Goal: Entertainment & Leisure: Consume media (video, audio)

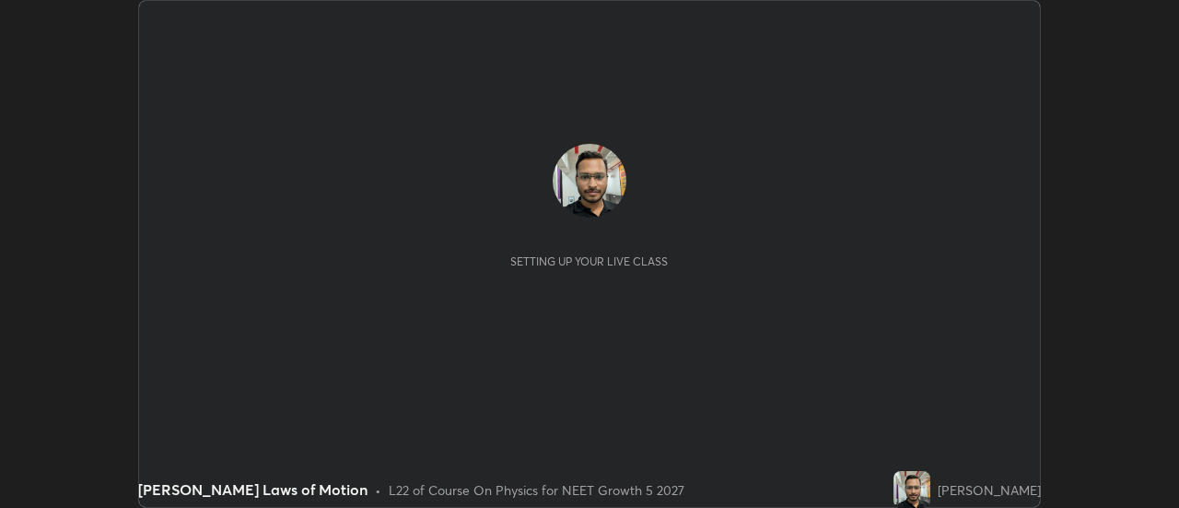
scroll to position [508, 1179]
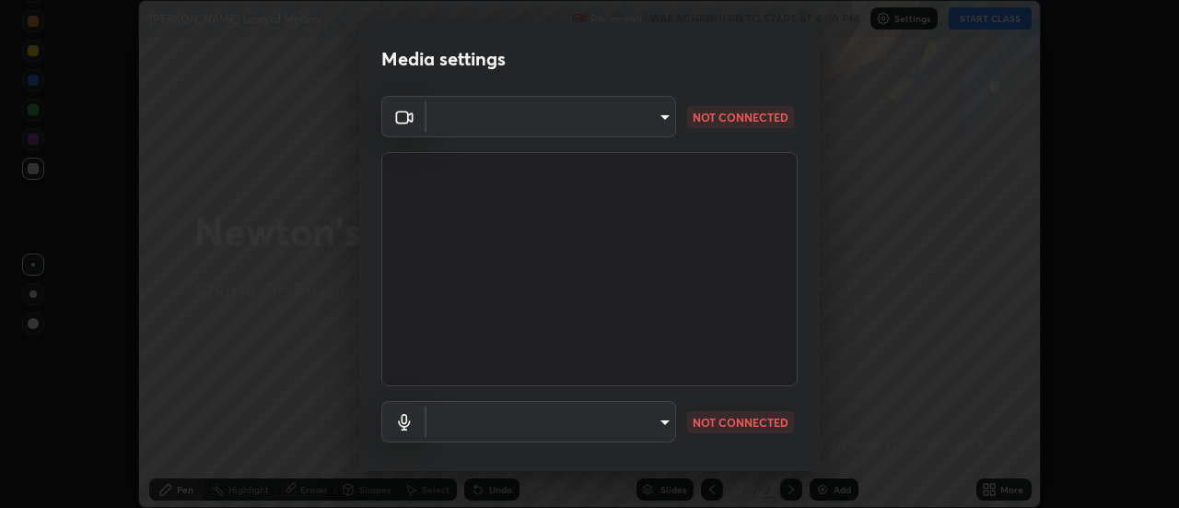
type input "c0318c2169e97be91d29acf291416a88c84fbbb6e6132cf31ff648c8cca26c2a"
type input "communications"
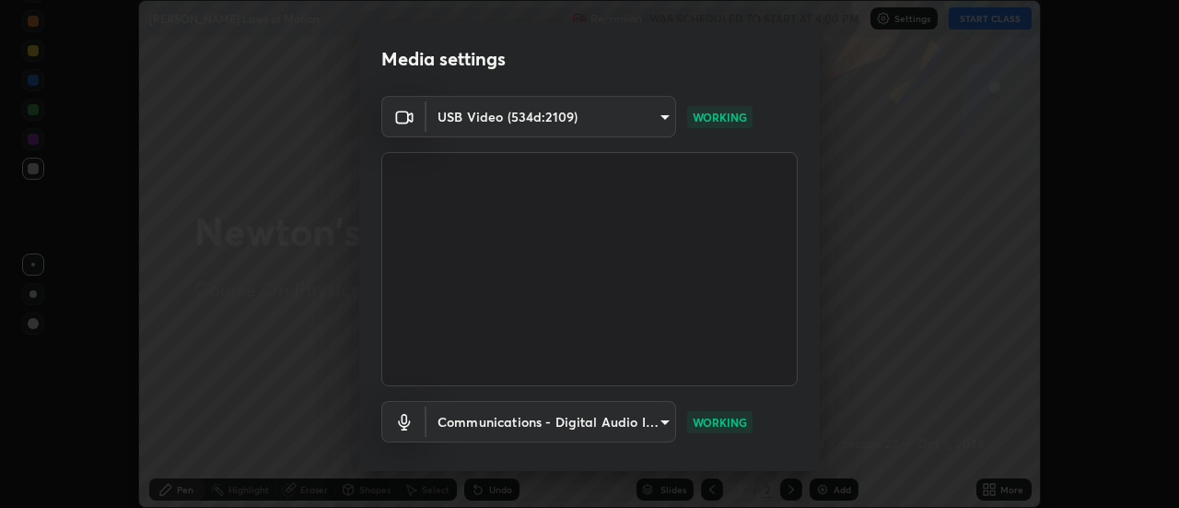
scroll to position [97, 0]
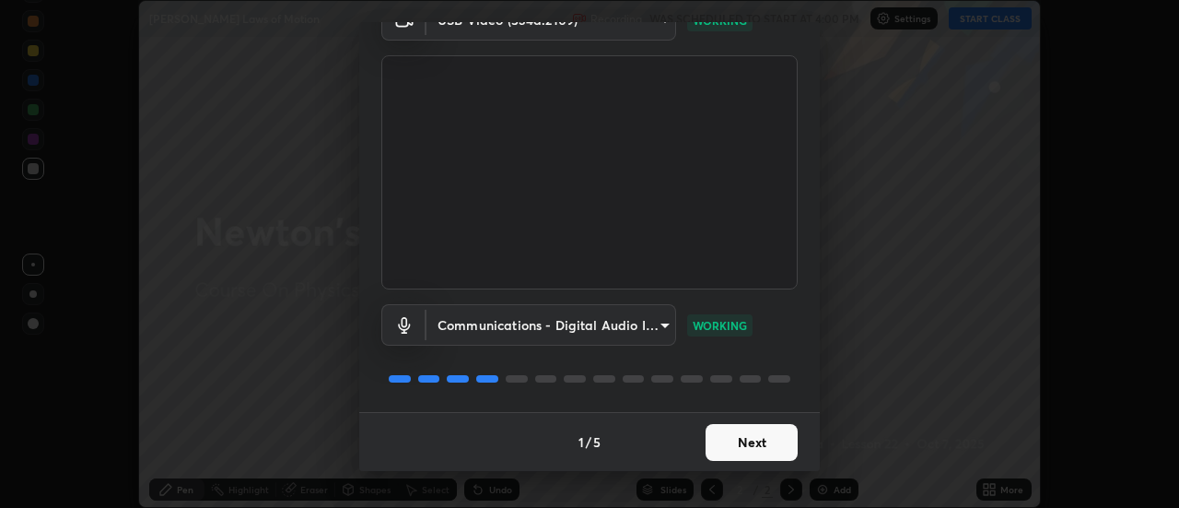
click at [748, 440] on button "Next" at bounding box center [752, 442] width 92 height 37
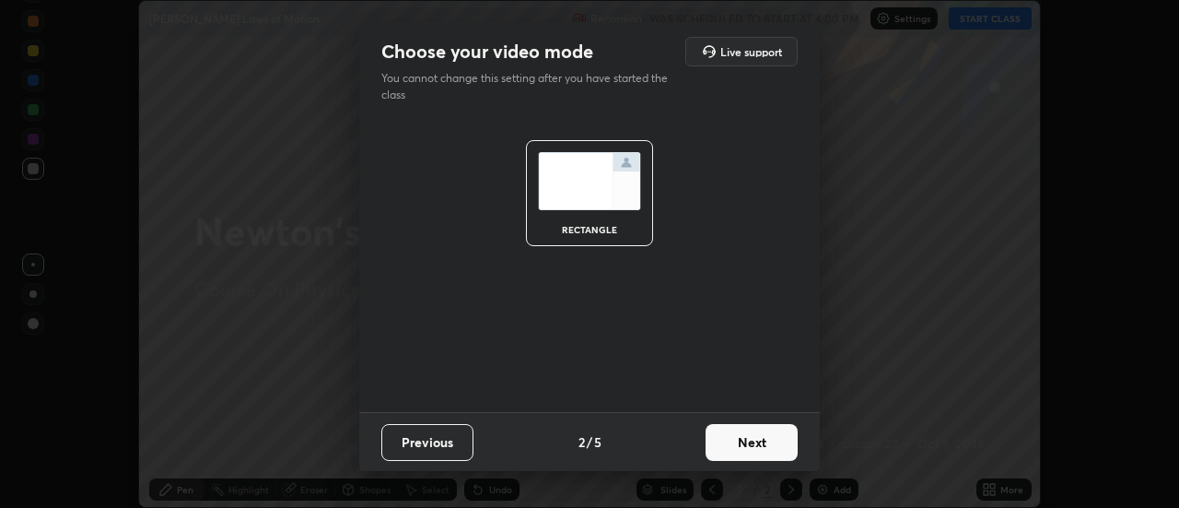
click at [756, 443] on button "Next" at bounding box center [752, 442] width 92 height 37
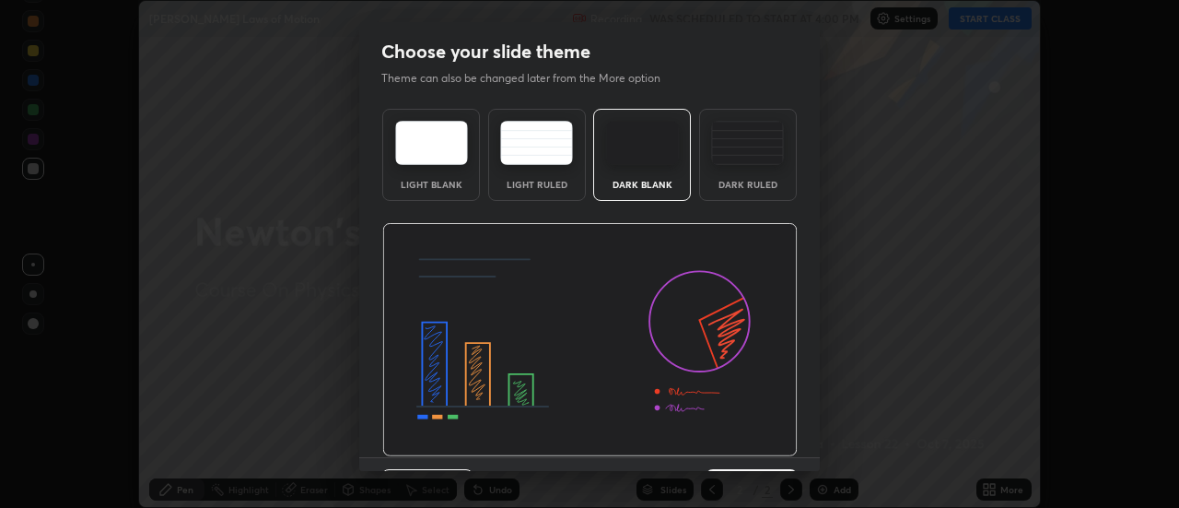
scroll to position [45, 0]
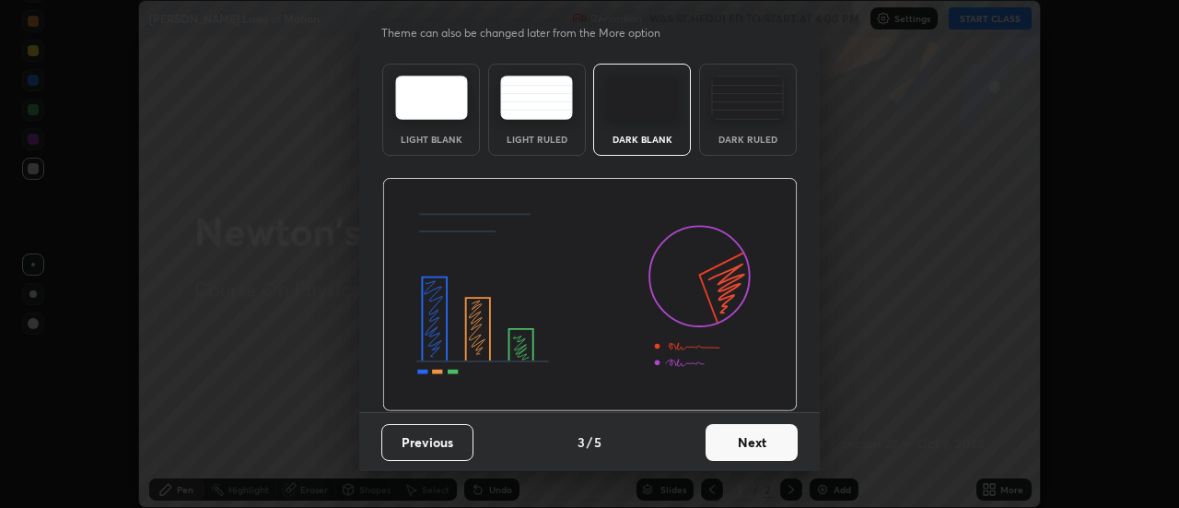
click at [751, 442] on button "Next" at bounding box center [752, 442] width 92 height 37
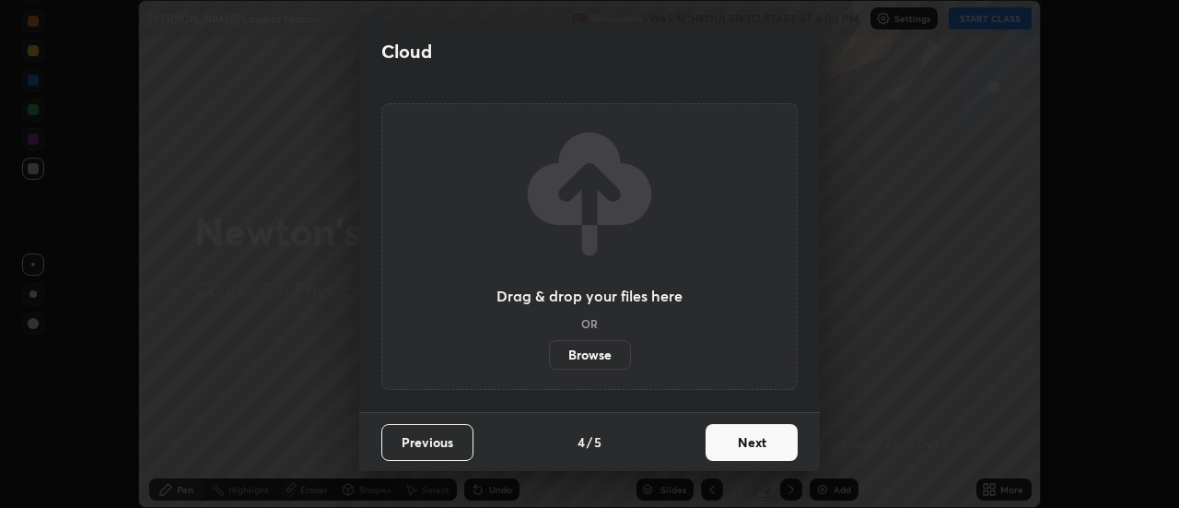
scroll to position [0, 0]
click at [759, 448] on button "Next" at bounding box center [752, 442] width 92 height 37
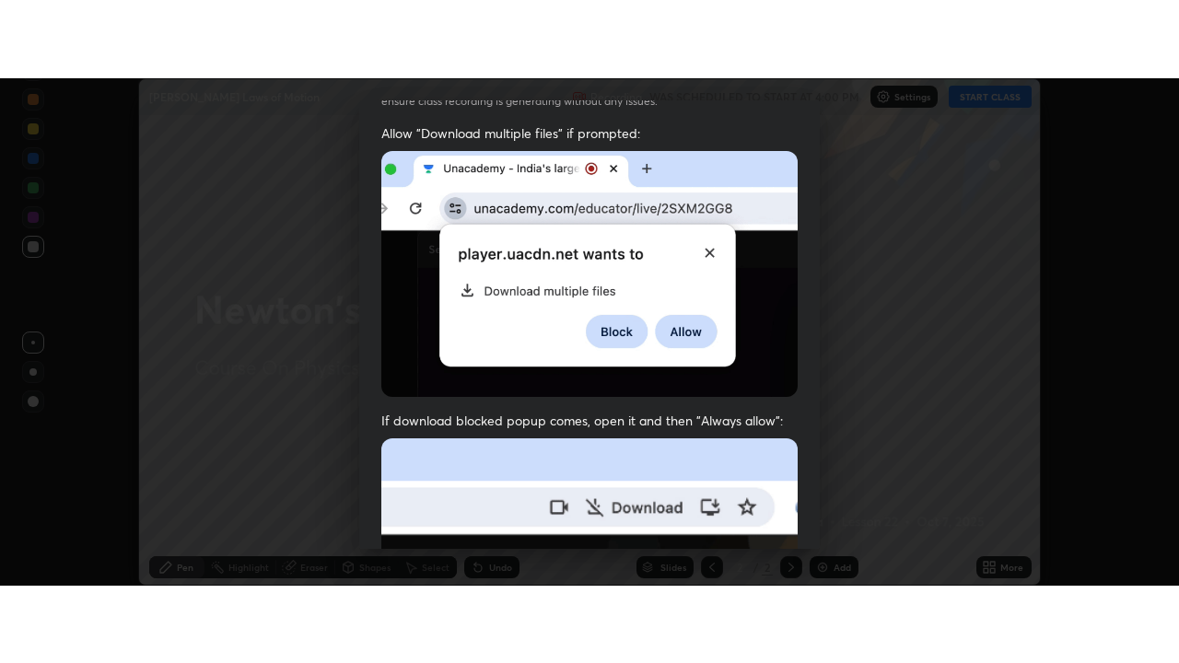
scroll to position [473, 0]
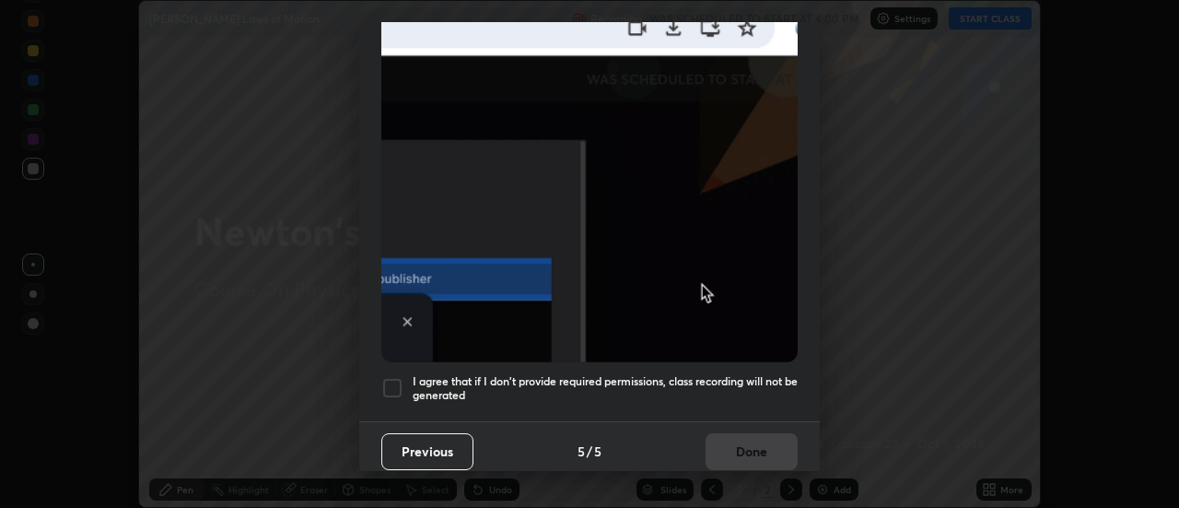
click at [396, 377] on div at bounding box center [392, 388] width 22 height 22
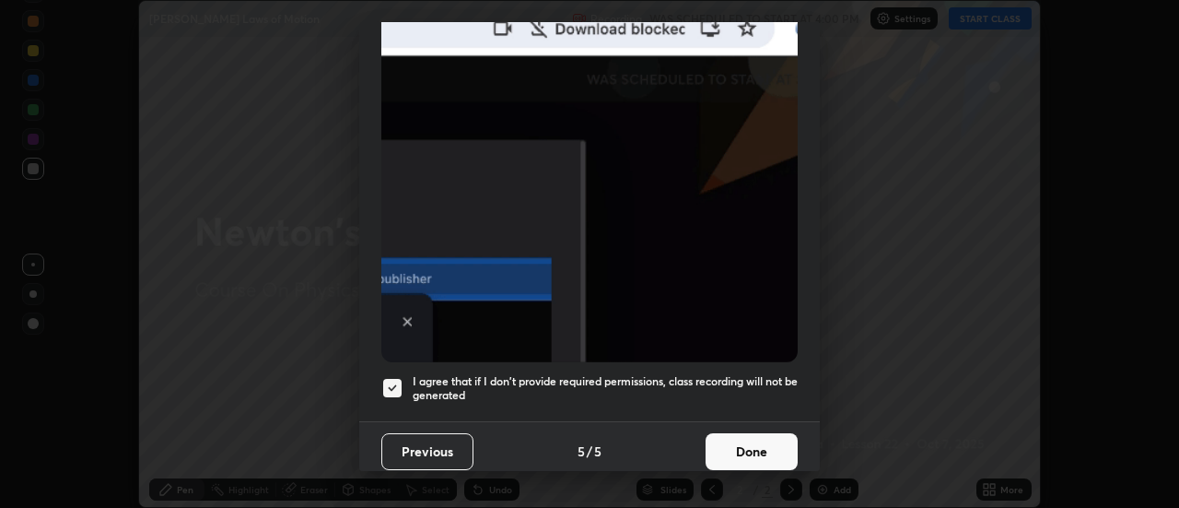
click at [759, 441] on button "Done" at bounding box center [752, 451] width 92 height 37
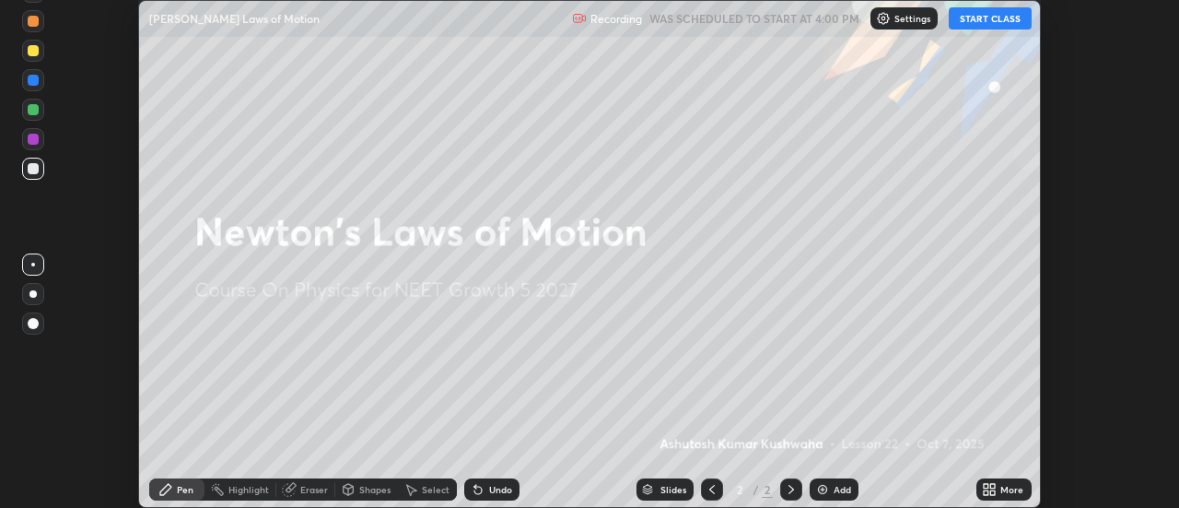
click at [1007, 18] on button "START CLASS" at bounding box center [990, 18] width 83 height 22
click at [993, 492] on icon at bounding box center [993, 492] width 5 height 5
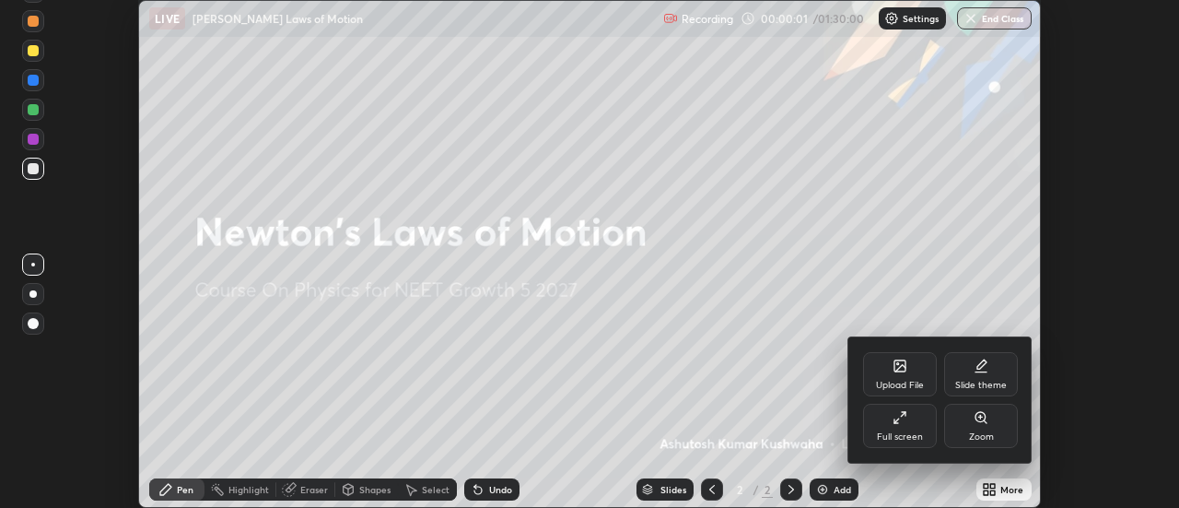
click at [899, 432] on div "Full screen" at bounding box center [900, 436] width 46 height 9
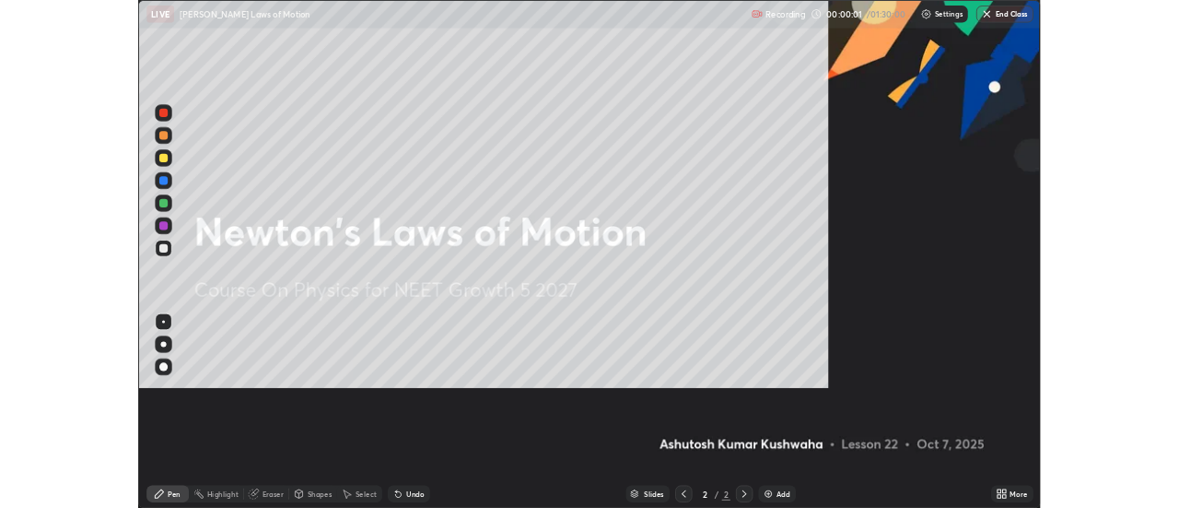
scroll to position [663, 1179]
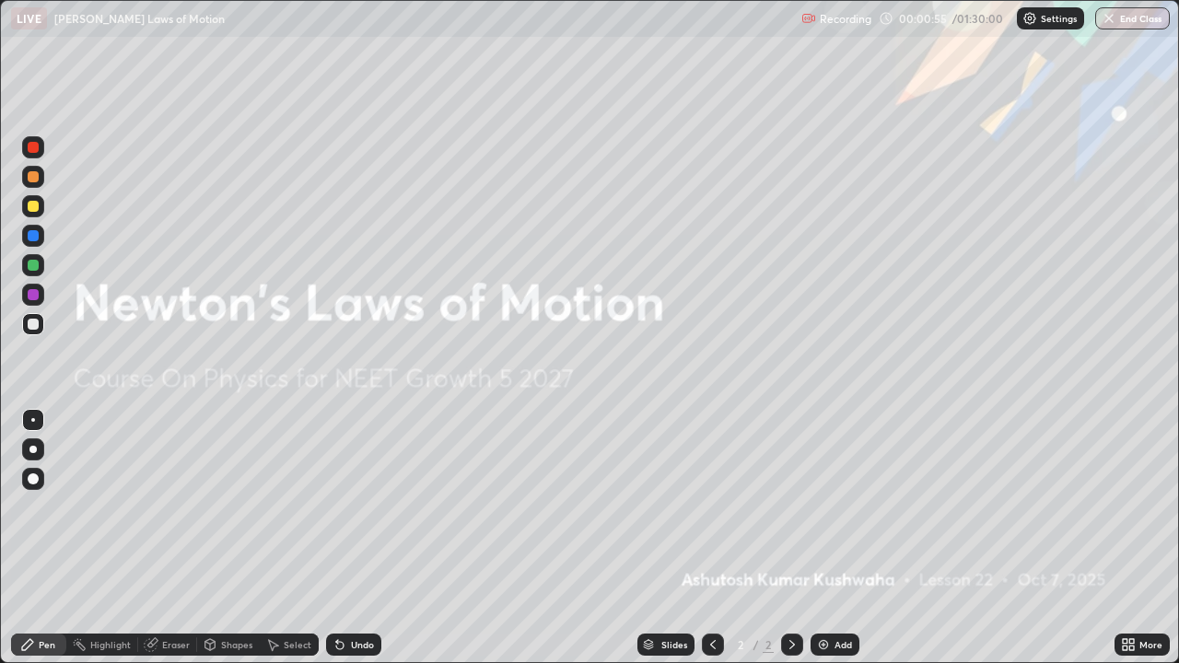
click at [835, 507] on div "Add" at bounding box center [844, 644] width 18 height 9
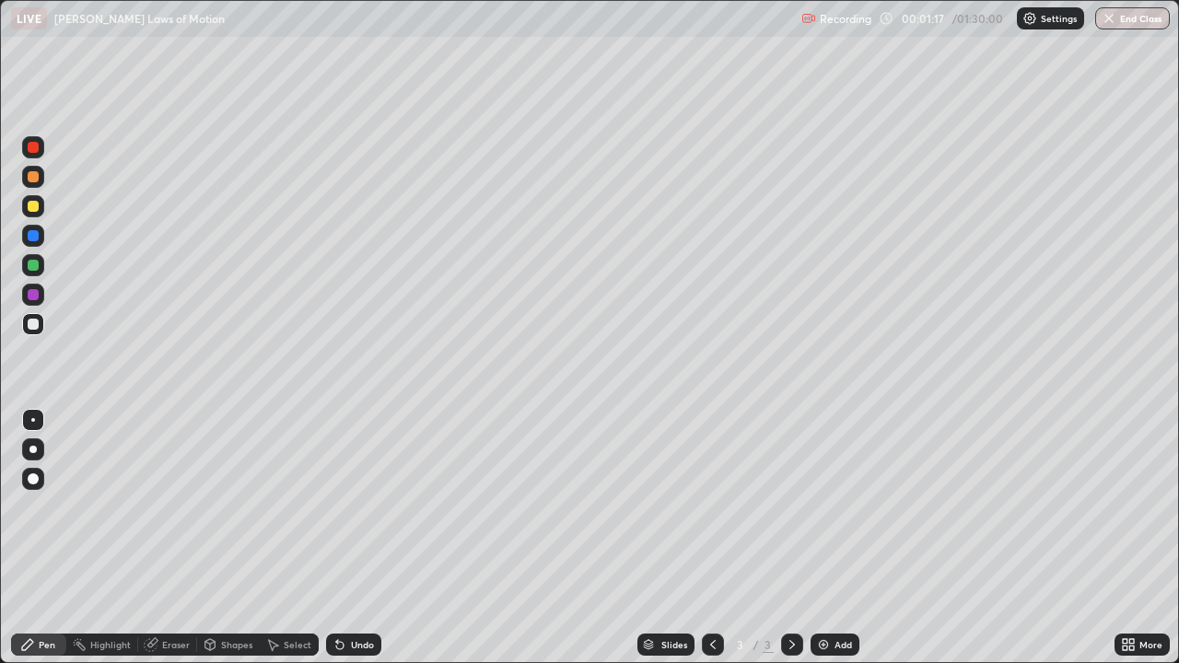
click at [34, 205] on div at bounding box center [33, 206] width 11 height 11
click at [20, 322] on div at bounding box center [32, 324] width 29 height 29
click at [29, 322] on div at bounding box center [33, 324] width 11 height 11
click at [29, 210] on div at bounding box center [33, 206] width 11 height 11
click at [33, 265] on div at bounding box center [33, 265] width 11 height 11
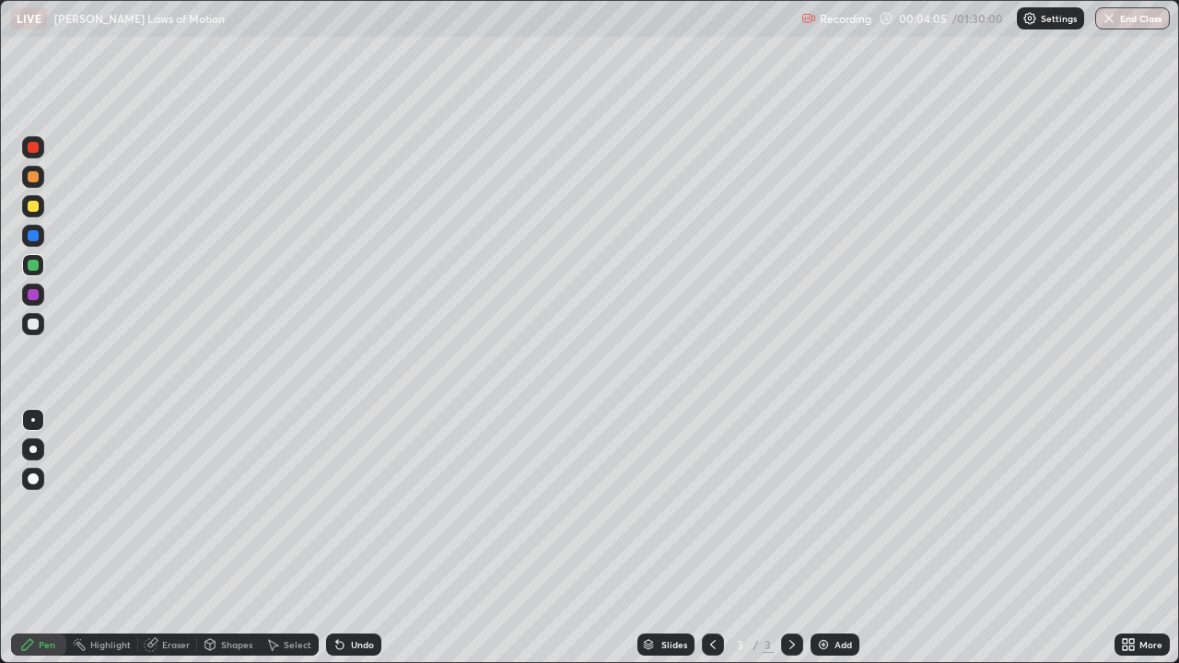
click at [34, 322] on div at bounding box center [33, 324] width 11 height 11
click at [31, 179] on div at bounding box center [33, 176] width 11 height 11
click at [30, 327] on div at bounding box center [33, 324] width 11 height 11
click at [36, 289] on div at bounding box center [33, 294] width 11 height 11
click at [30, 322] on div at bounding box center [33, 324] width 11 height 11
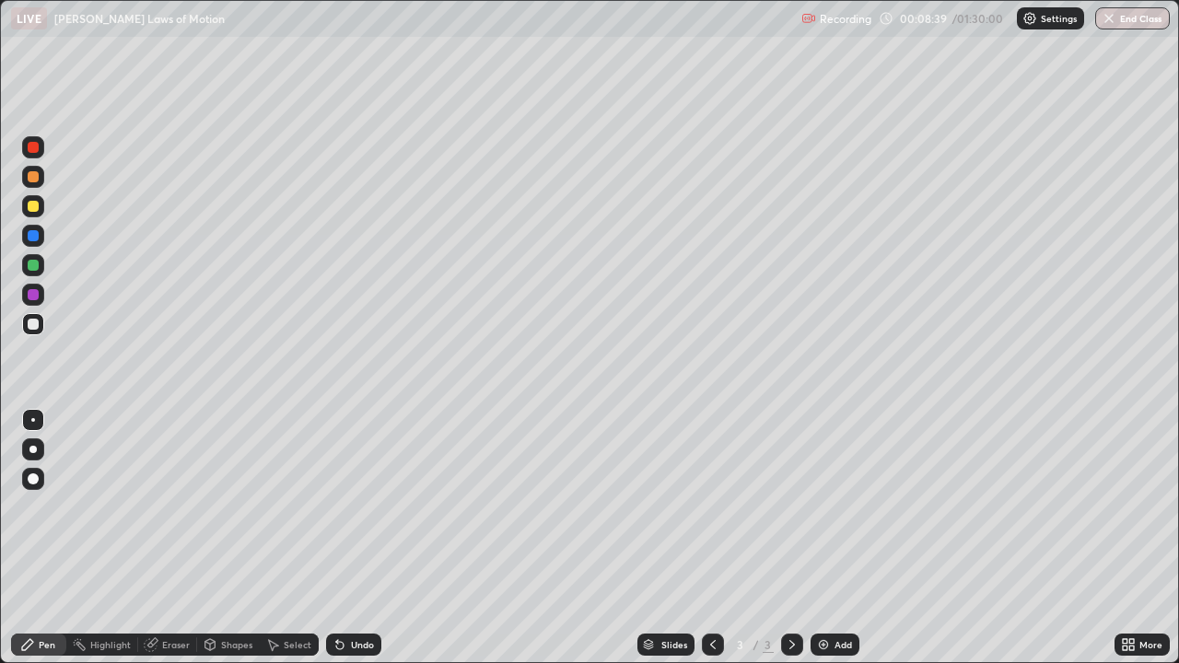
click at [33, 207] on div at bounding box center [33, 206] width 11 height 11
click at [173, 507] on div "Eraser" at bounding box center [176, 644] width 28 height 9
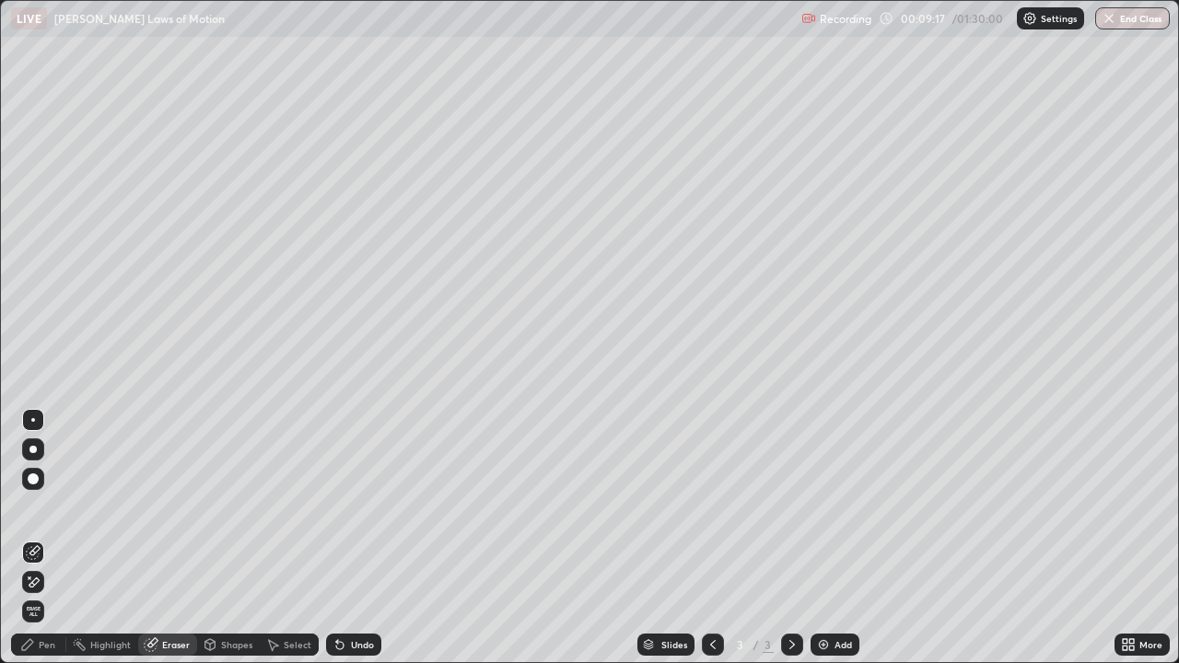
click at [346, 507] on div "Undo" at bounding box center [353, 645] width 55 height 22
click at [41, 507] on div "Pen" at bounding box center [38, 645] width 55 height 22
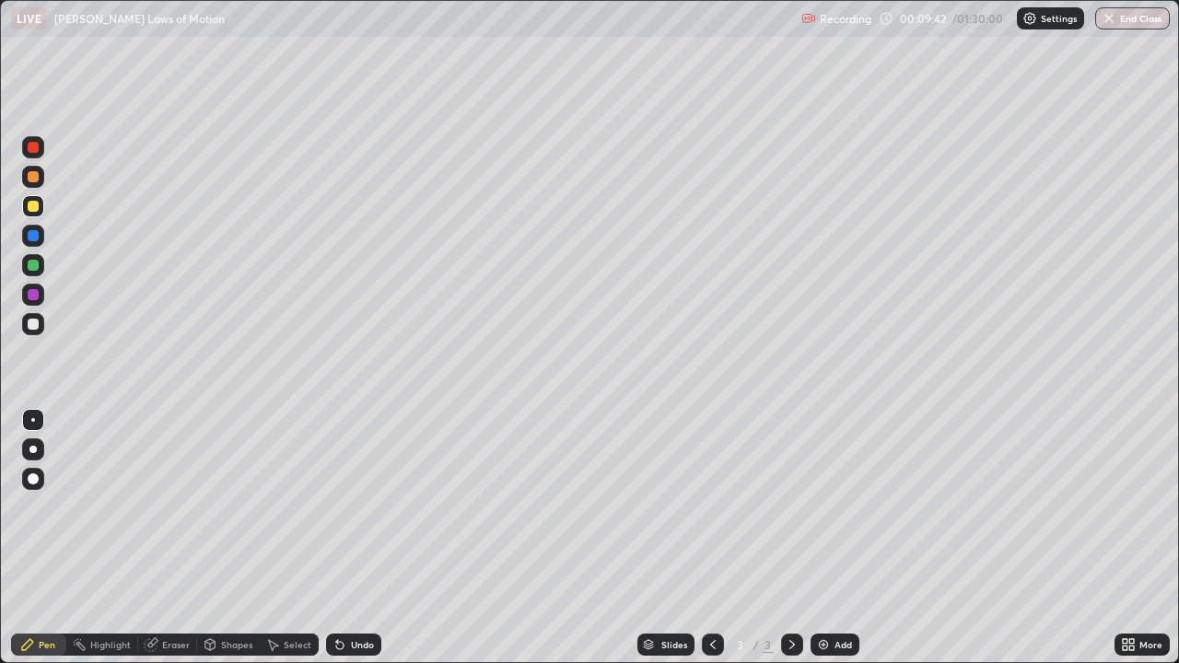
click at [32, 327] on div at bounding box center [33, 324] width 11 height 11
click at [825, 507] on img at bounding box center [823, 645] width 15 height 15
click at [37, 206] on div at bounding box center [33, 206] width 11 height 11
click at [38, 321] on div at bounding box center [33, 324] width 11 height 11
click at [32, 208] on div at bounding box center [33, 206] width 11 height 11
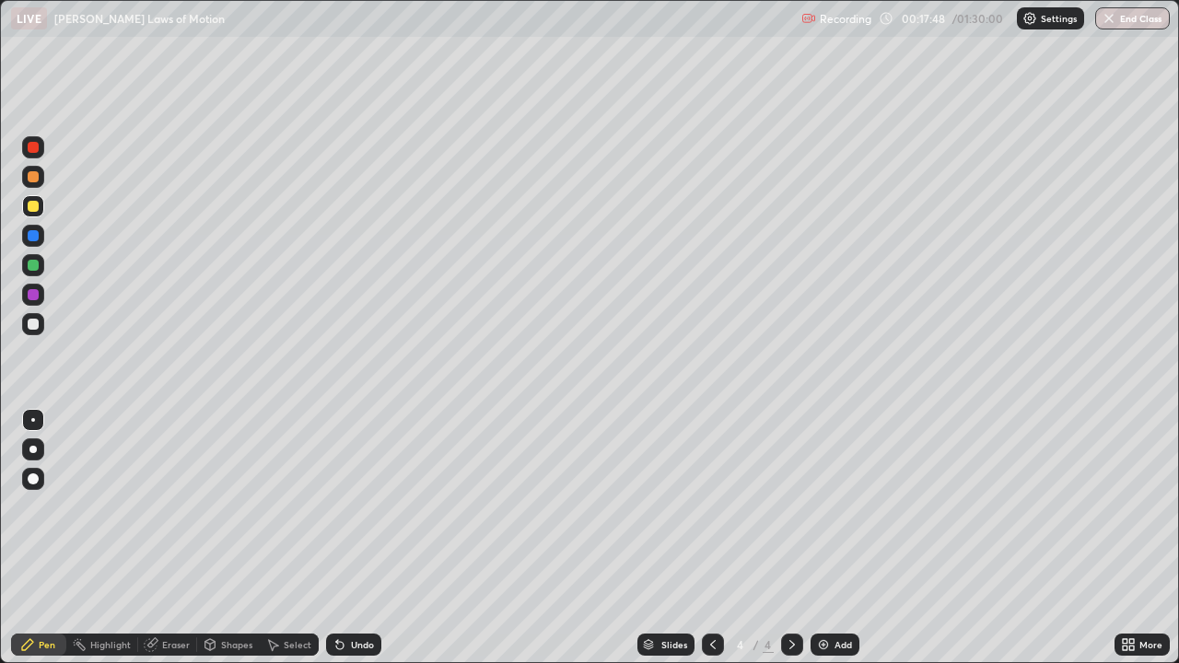
click at [28, 180] on div at bounding box center [33, 176] width 11 height 11
click at [33, 326] on div at bounding box center [33, 324] width 11 height 11
click at [344, 507] on icon at bounding box center [340, 645] width 15 height 15
click at [33, 297] on div at bounding box center [33, 294] width 11 height 11
click at [29, 209] on div at bounding box center [33, 206] width 11 height 11
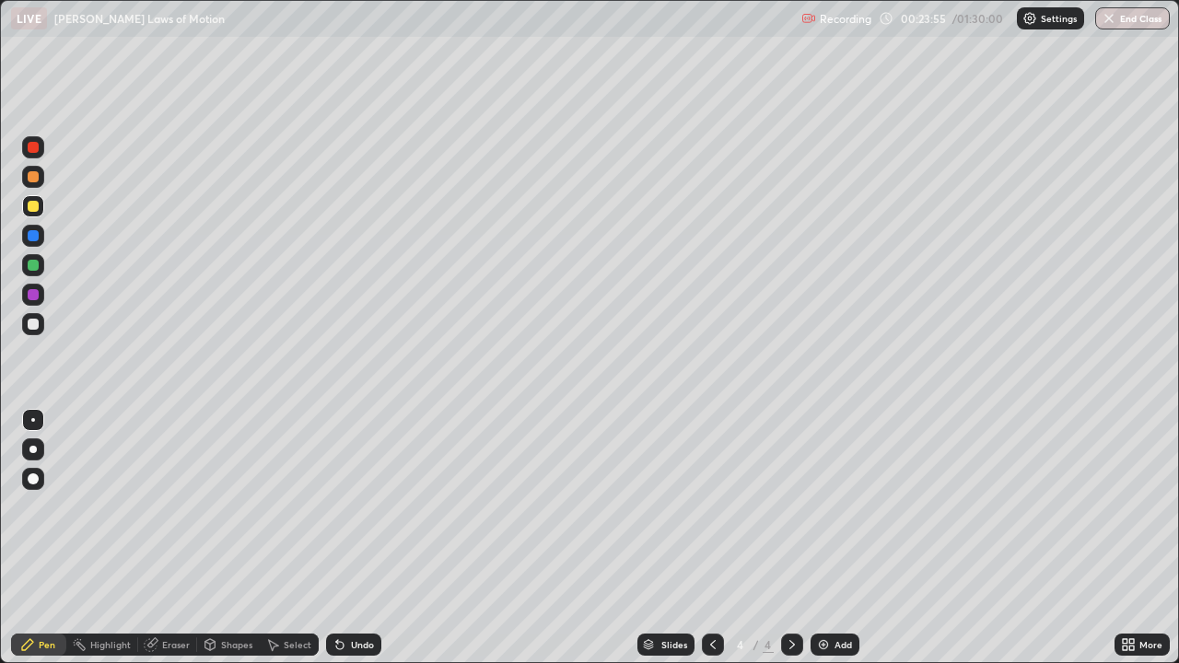
click at [38, 323] on div at bounding box center [33, 324] width 11 height 11
click at [710, 507] on div at bounding box center [713, 645] width 22 height 22
click at [790, 507] on icon at bounding box center [792, 645] width 15 height 15
click at [713, 507] on icon at bounding box center [713, 645] width 15 height 15
click at [790, 507] on icon at bounding box center [792, 645] width 15 height 15
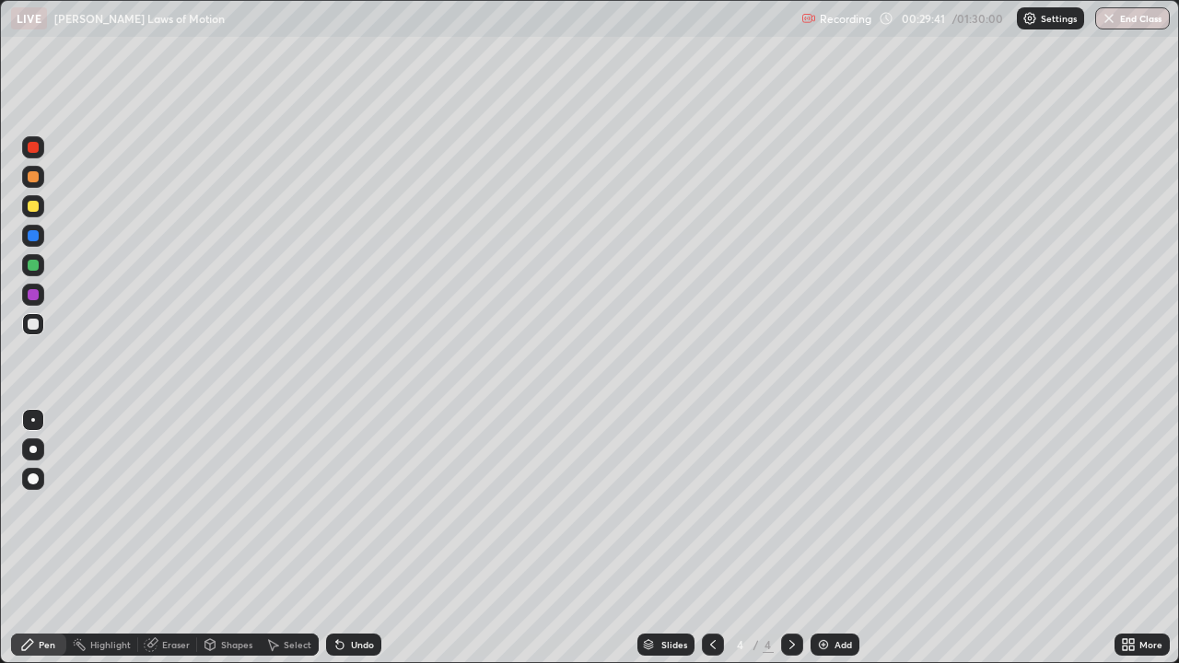
click at [831, 507] on div "Add" at bounding box center [835, 645] width 49 height 22
click at [37, 205] on div at bounding box center [33, 206] width 11 height 11
click at [33, 324] on div at bounding box center [33, 324] width 11 height 11
click at [32, 266] on div at bounding box center [33, 265] width 11 height 11
click at [30, 324] on div at bounding box center [33, 324] width 11 height 11
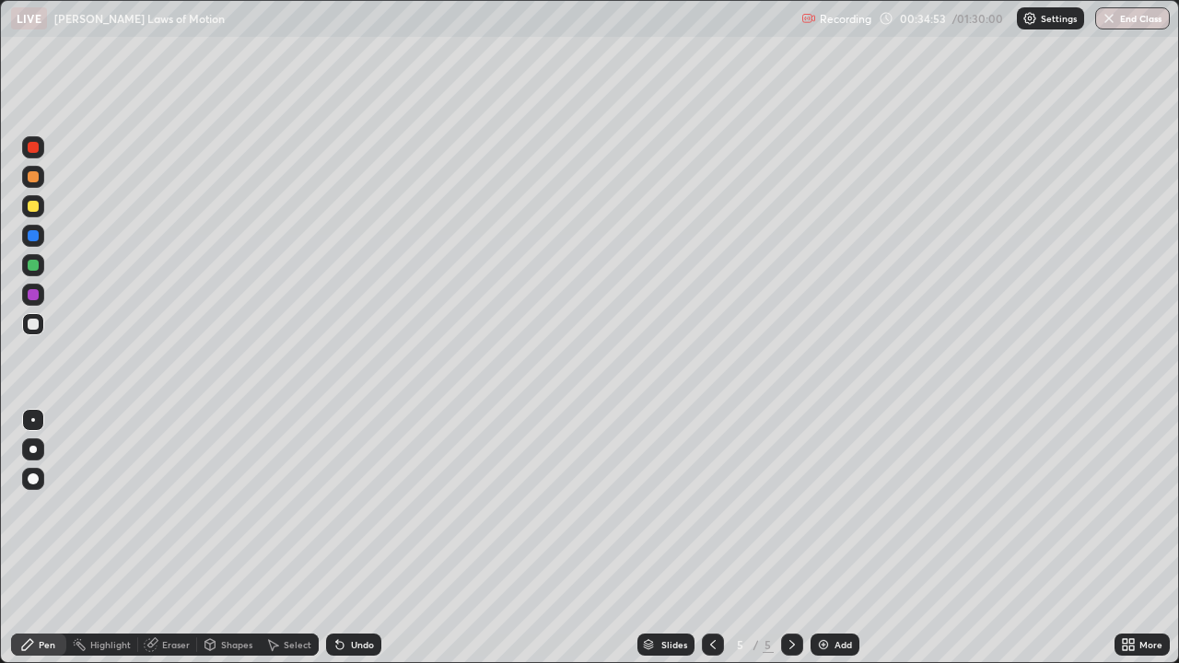
click at [29, 208] on div at bounding box center [33, 206] width 11 height 11
click at [293, 507] on div "Select" at bounding box center [298, 644] width 28 height 9
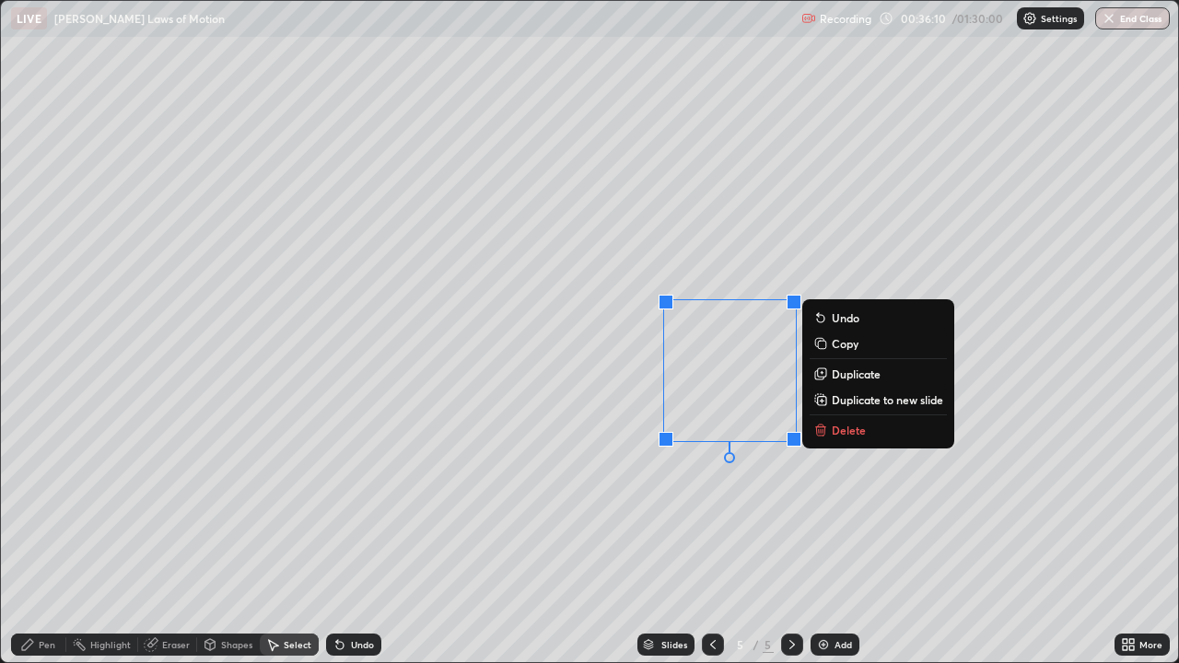
click at [853, 432] on p "Delete" at bounding box center [849, 430] width 34 height 15
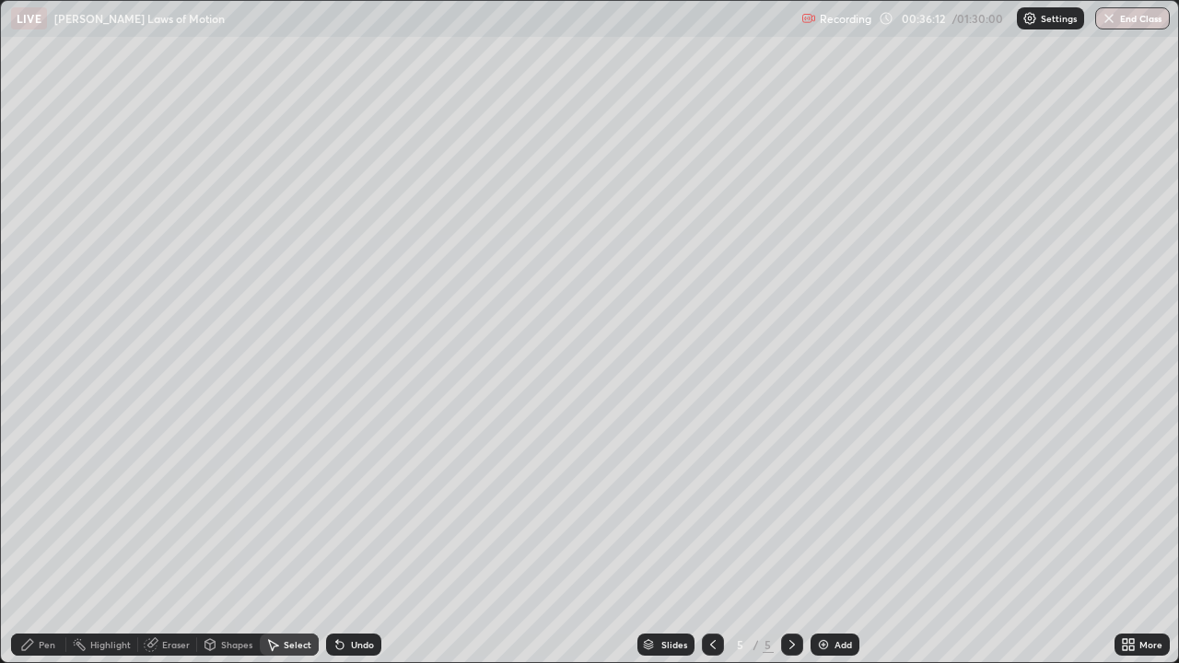
click at [45, 507] on div "Pen" at bounding box center [47, 644] width 17 height 9
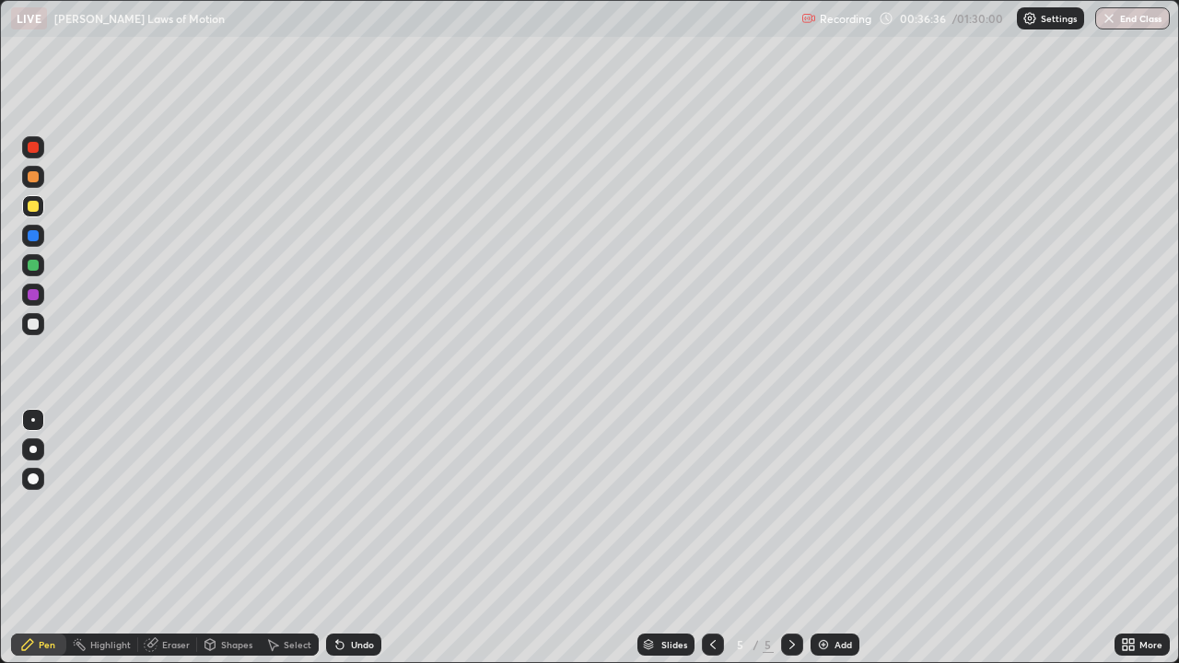
click at [31, 329] on div at bounding box center [33, 324] width 11 height 11
click at [33, 266] on div at bounding box center [33, 265] width 11 height 11
click at [30, 325] on div at bounding box center [33, 324] width 11 height 11
click at [36, 173] on div at bounding box center [33, 176] width 11 height 11
click at [826, 507] on img at bounding box center [823, 645] width 15 height 15
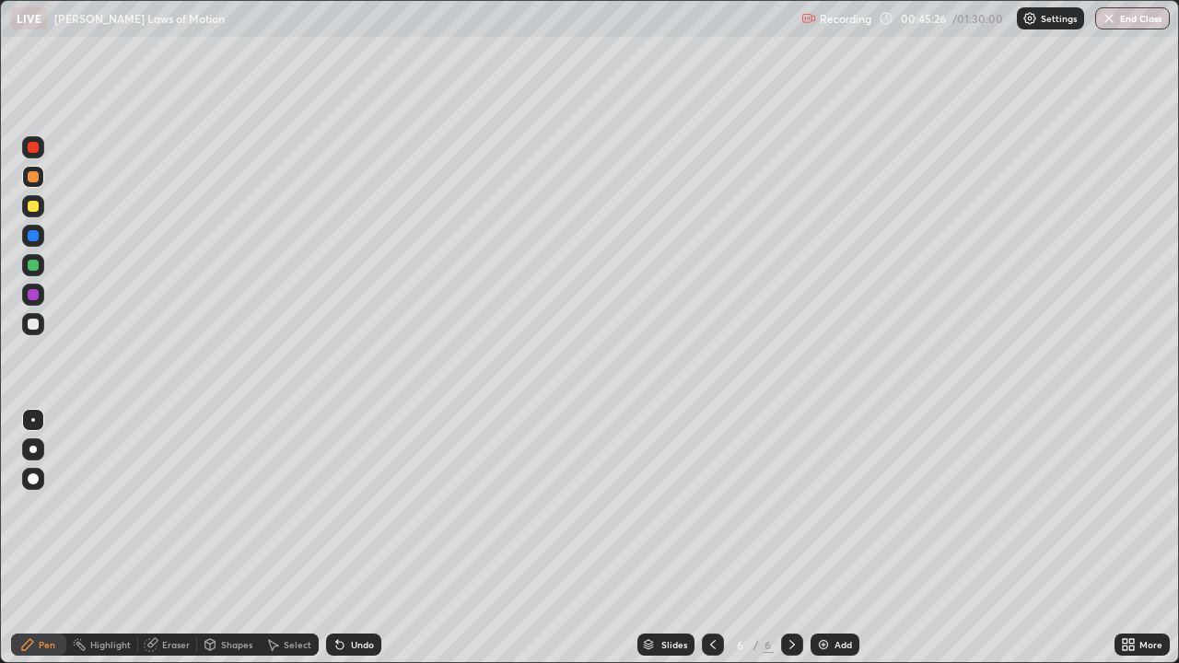
click at [34, 206] on div at bounding box center [33, 206] width 11 height 11
click at [32, 322] on div at bounding box center [33, 324] width 11 height 11
click at [29, 268] on div at bounding box center [33, 265] width 11 height 11
click at [36, 329] on div at bounding box center [33, 324] width 11 height 11
click at [37, 325] on div at bounding box center [33, 324] width 11 height 11
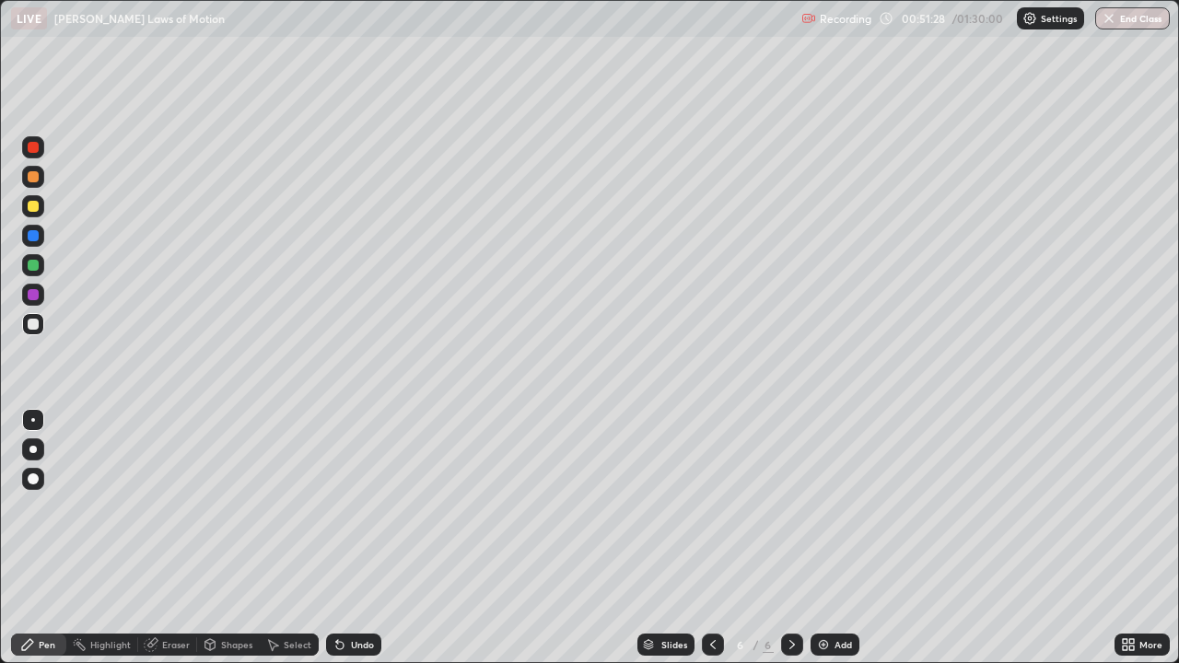
click at [29, 181] on div at bounding box center [33, 176] width 11 height 11
click at [34, 206] on div at bounding box center [33, 206] width 11 height 11
click at [835, 507] on div "Add" at bounding box center [844, 644] width 18 height 9
click at [29, 328] on div at bounding box center [33, 324] width 11 height 11
click at [1131, 507] on icon at bounding box center [1131, 648] width 5 height 5
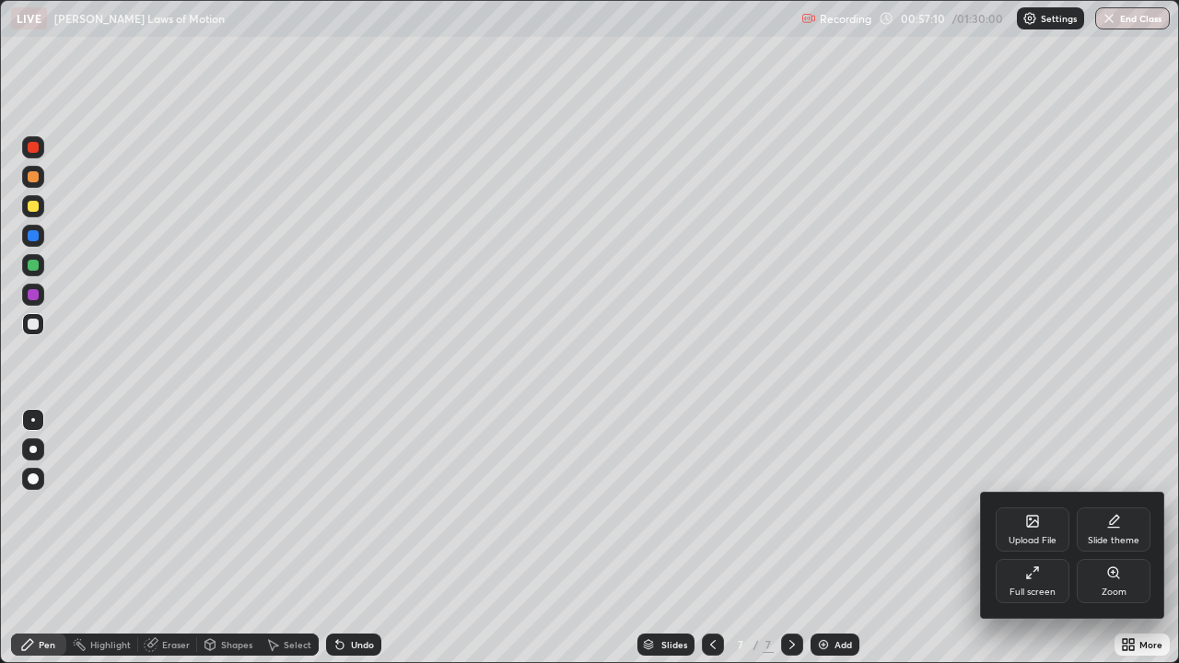
click at [1032, 507] on div "Full screen" at bounding box center [1033, 592] width 46 height 9
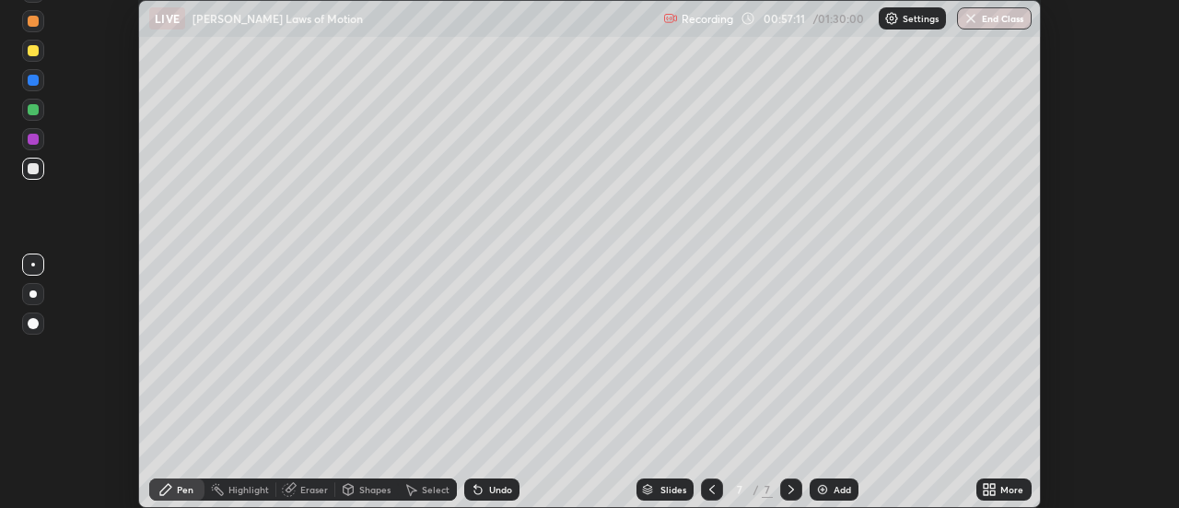
scroll to position [91618, 90947]
